Goal: Check status: Check status

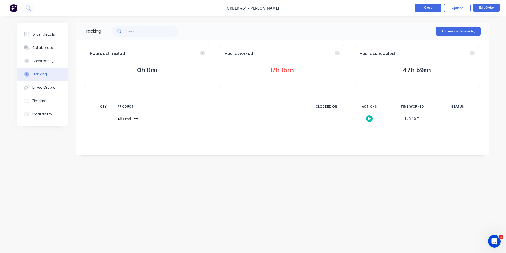
click at [438, 8] on button "Close" at bounding box center [428, 8] width 26 height 8
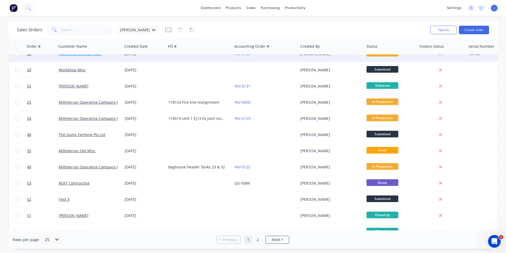
scroll to position [185, 0]
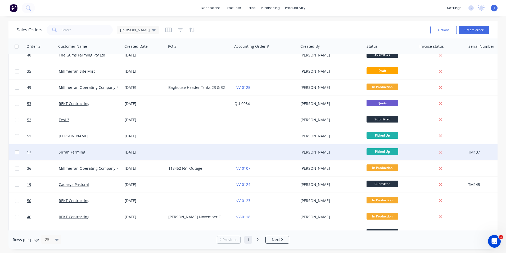
click at [204, 154] on div at bounding box center [199, 152] width 66 height 16
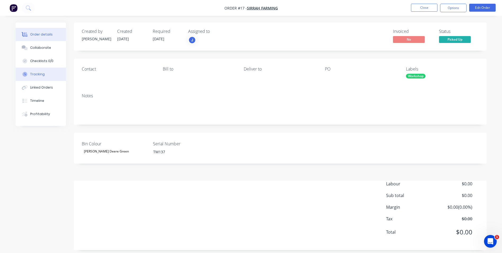
click at [37, 74] on div "Tracking" at bounding box center [37, 74] width 15 height 5
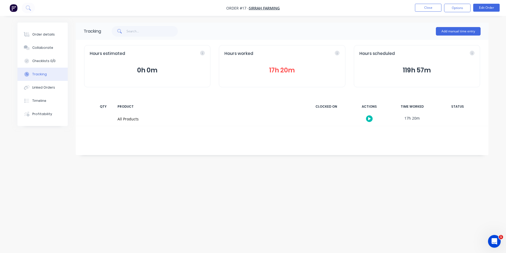
click at [290, 71] on button "17h 20m" at bounding box center [282, 70] width 115 height 10
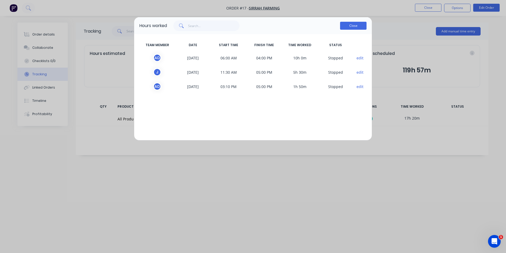
click at [351, 26] on button "Close" at bounding box center [353, 26] width 26 height 8
